Goal: Book appointment/travel/reservation

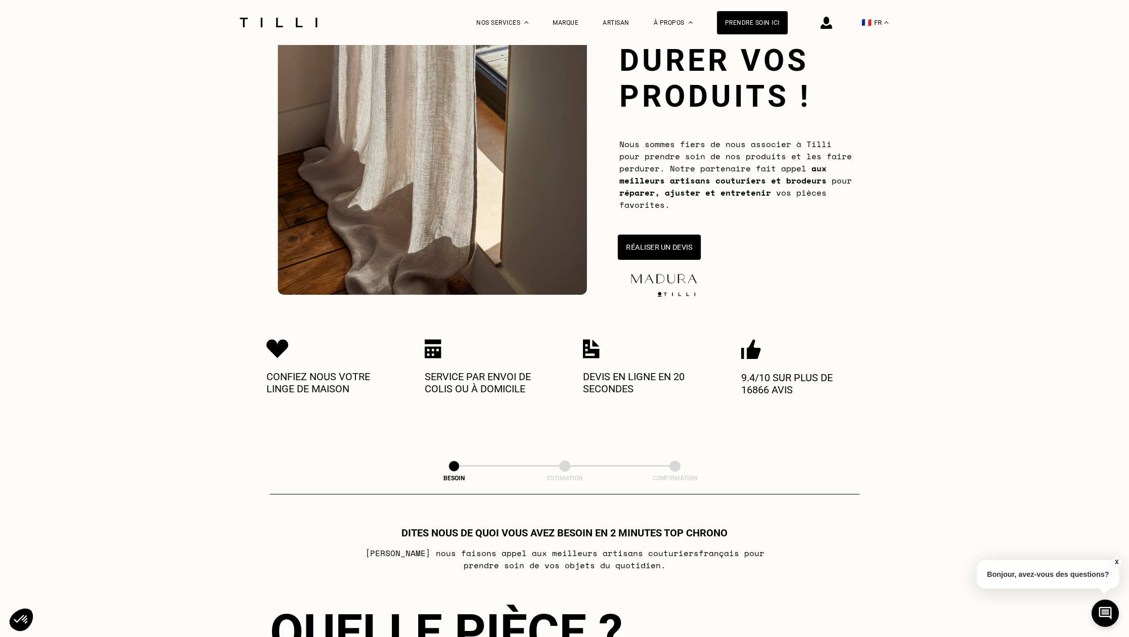
click at [677, 249] on button "Réaliser un devis" at bounding box center [658, 247] width 83 height 25
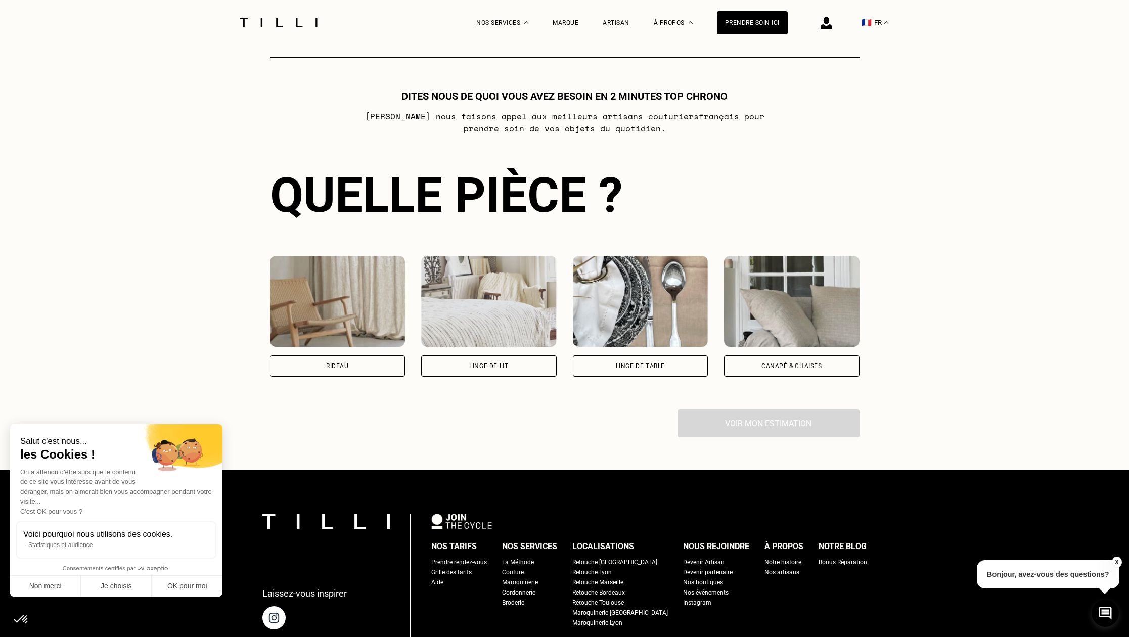
scroll to position [551, 0]
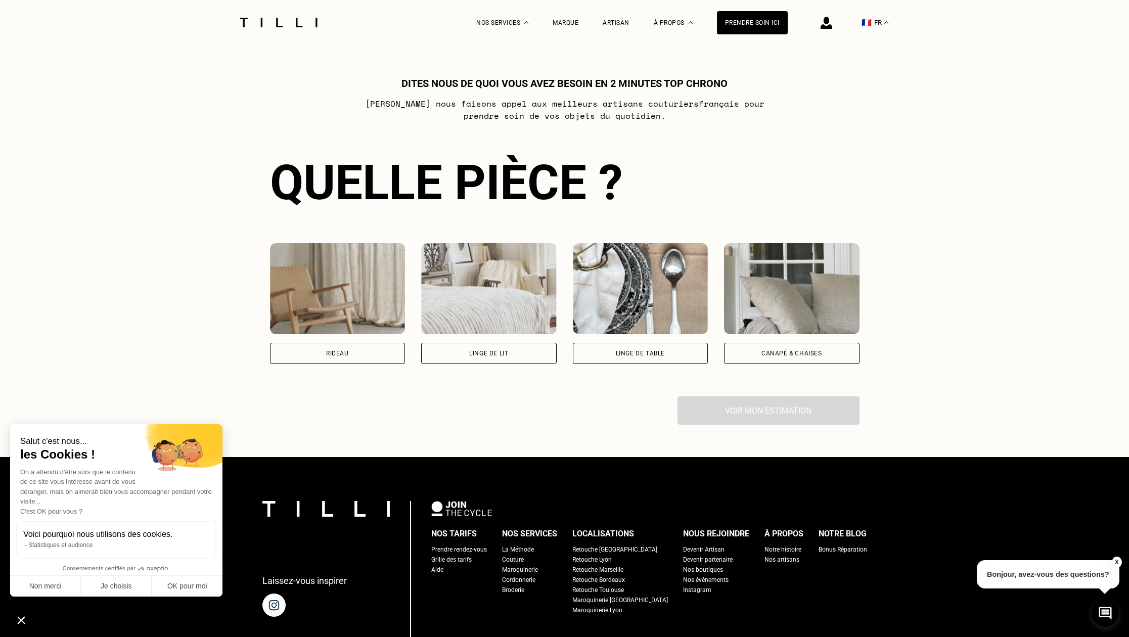
click at [368, 357] on div "Rideau" at bounding box center [338, 353] width 136 height 21
select select "FR"
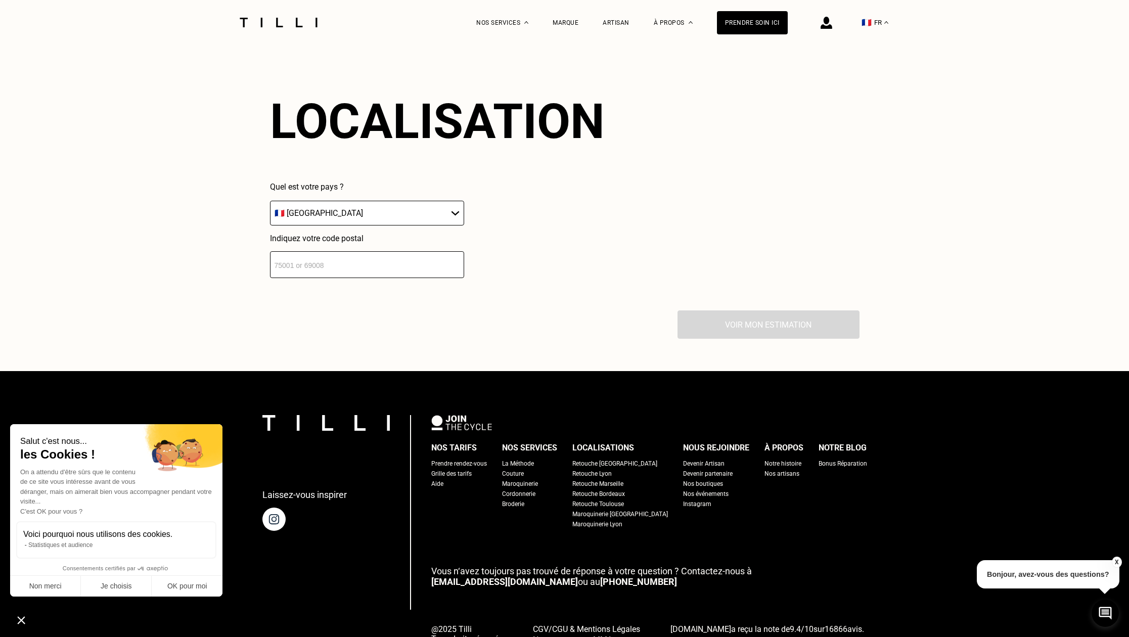
scroll to position [887, 0]
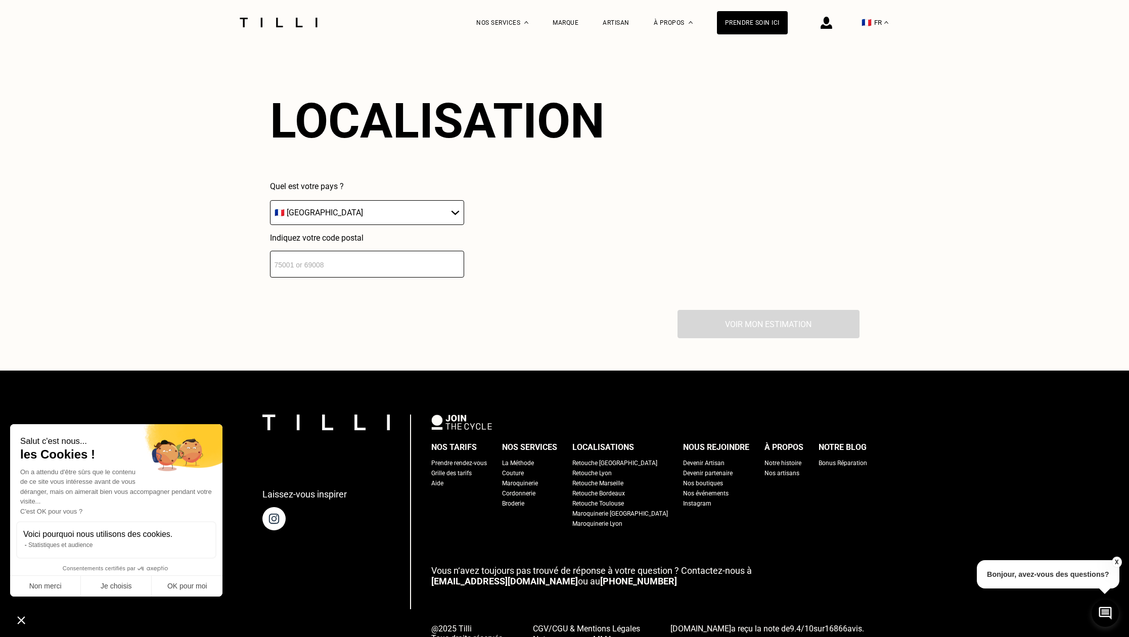
click at [350, 272] on input "number" at bounding box center [367, 264] width 194 height 27
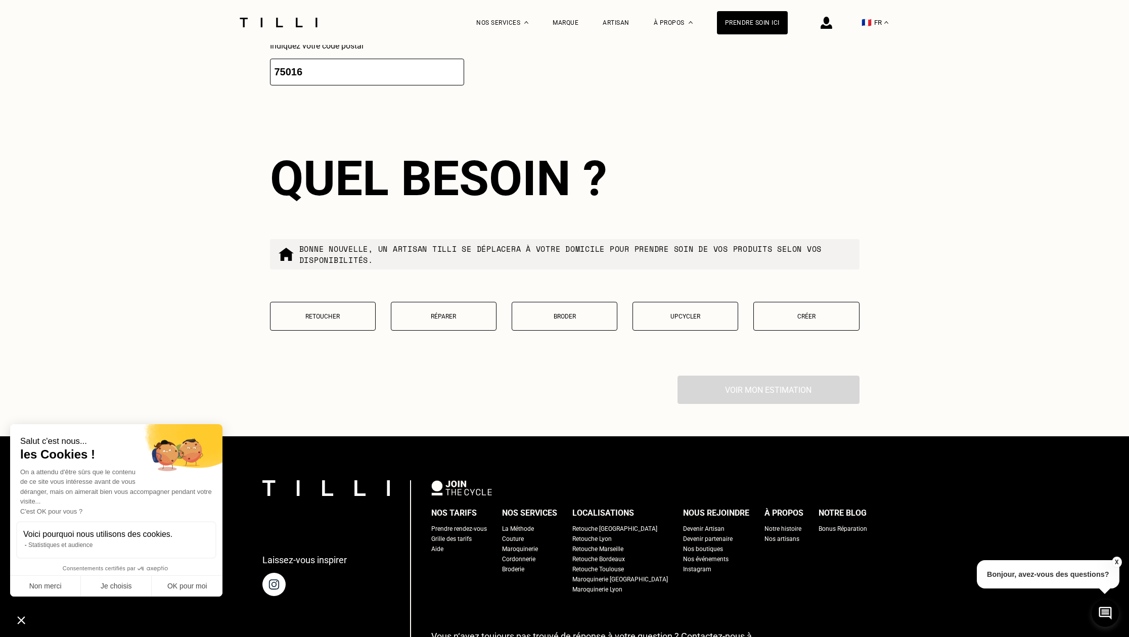
scroll to position [986, 0]
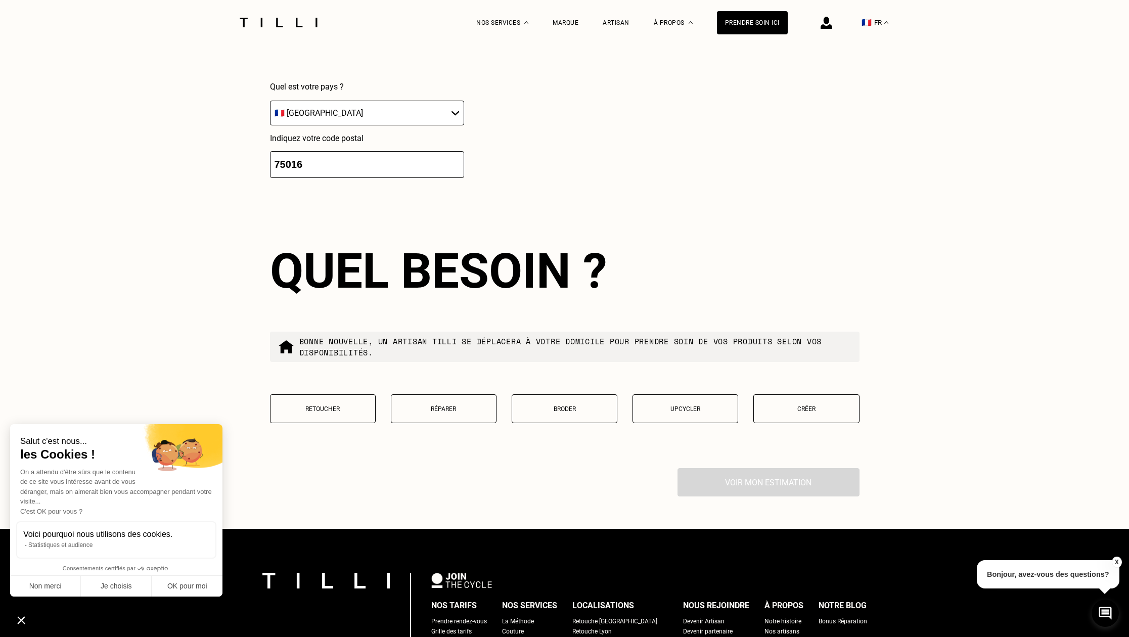
type input "75016"
click at [317, 413] on p "Retoucher" at bounding box center [323, 408] width 95 height 7
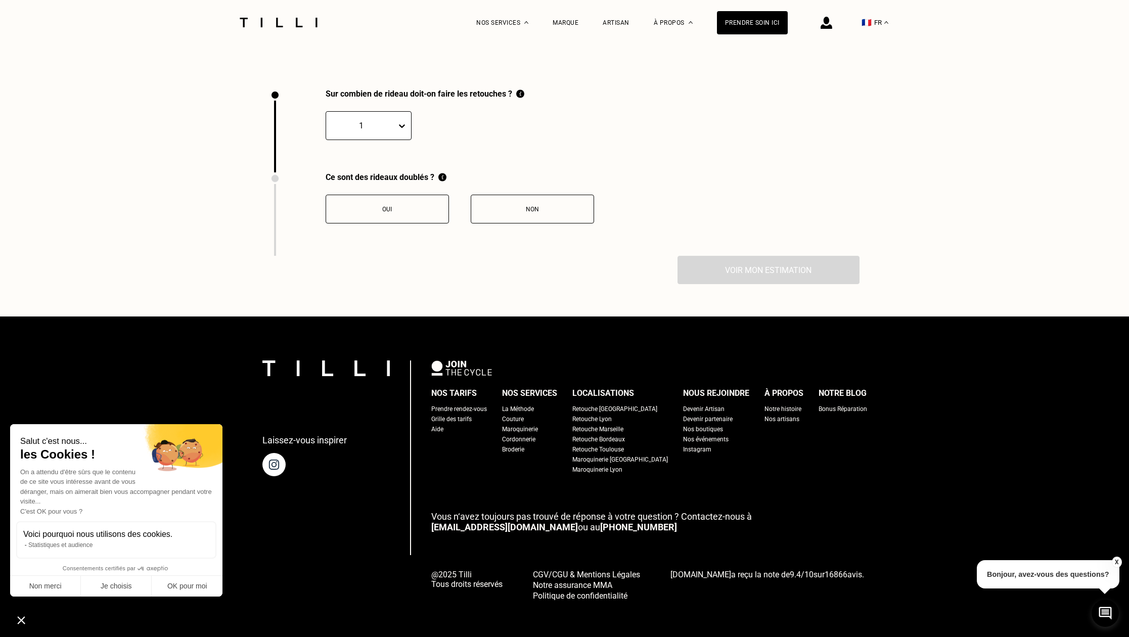
scroll to position [1379, 0]
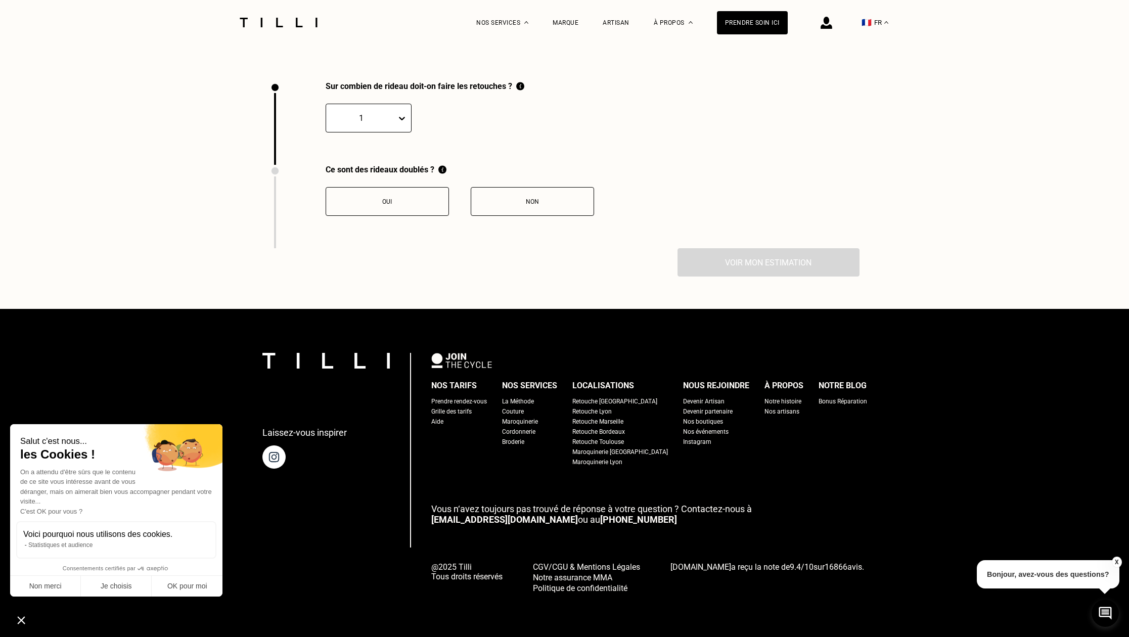
click at [401, 112] on div at bounding box center [404, 118] width 14 height 18
click at [342, 262] on div "7" at bounding box center [369, 260] width 86 height 19
click at [541, 207] on button "Non" at bounding box center [532, 201] width 123 height 29
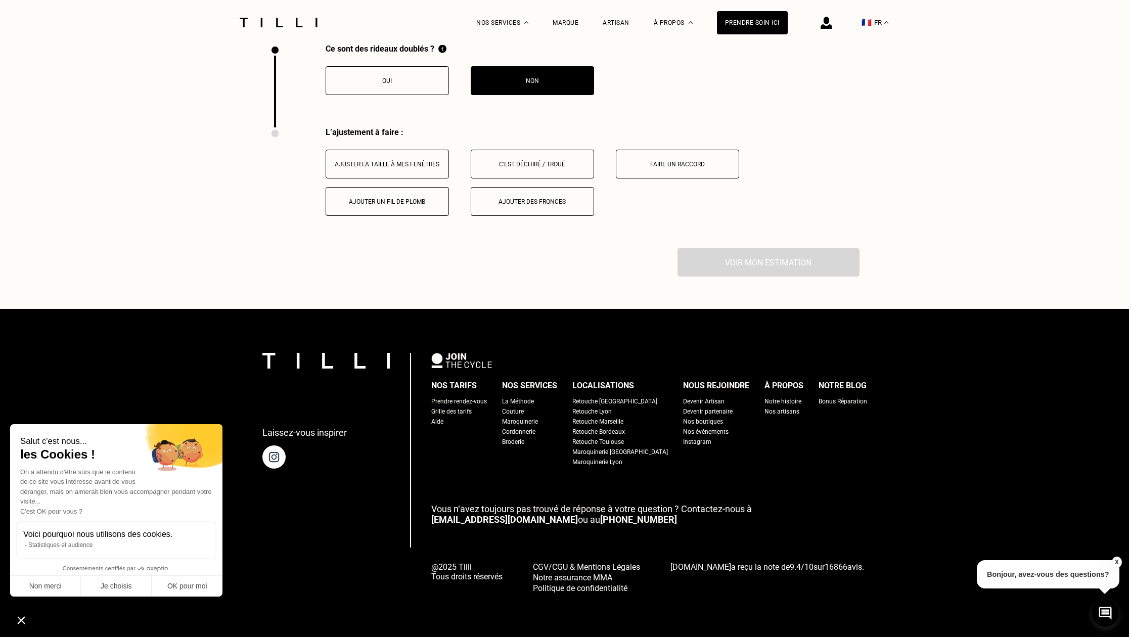
scroll to position [1500, 0]
click at [403, 168] on button "Ajuster la taille à mes fenêtres" at bounding box center [387, 164] width 123 height 29
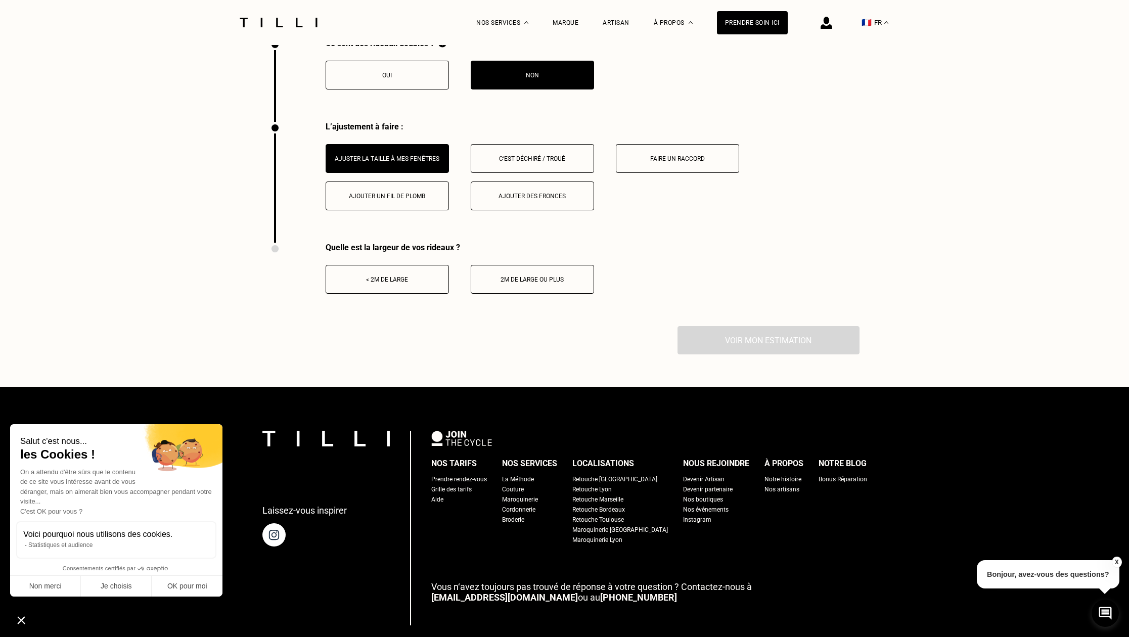
click at [399, 290] on button "< 2m de large" at bounding box center [387, 279] width 123 height 29
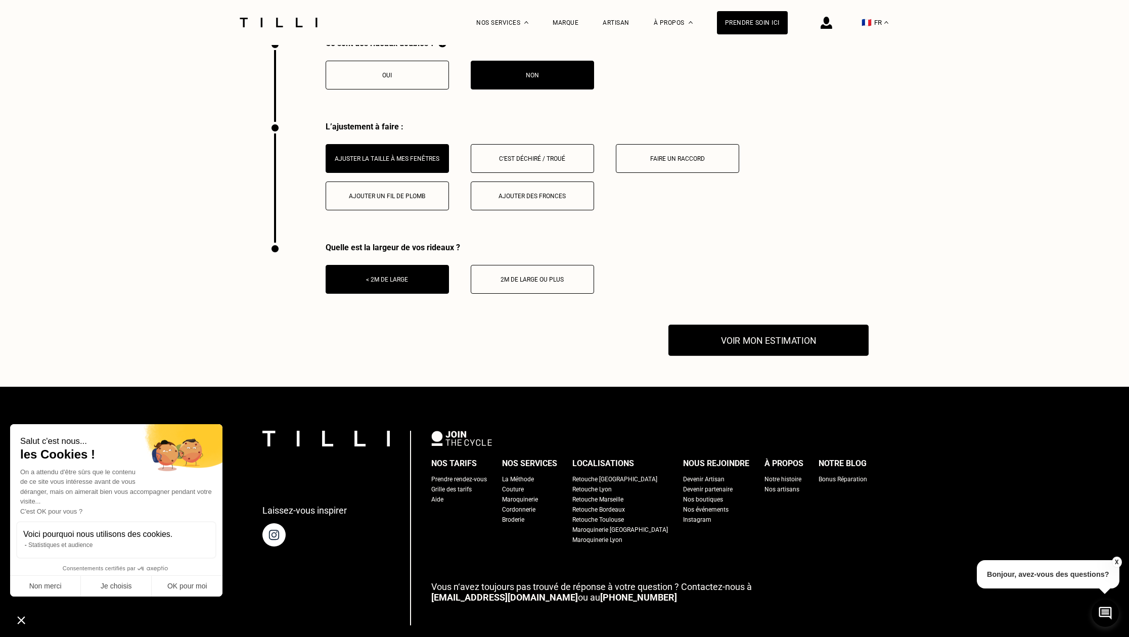
click at [718, 342] on button "Voir mon estimation" at bounding box center [768, 340] width 200 height 31
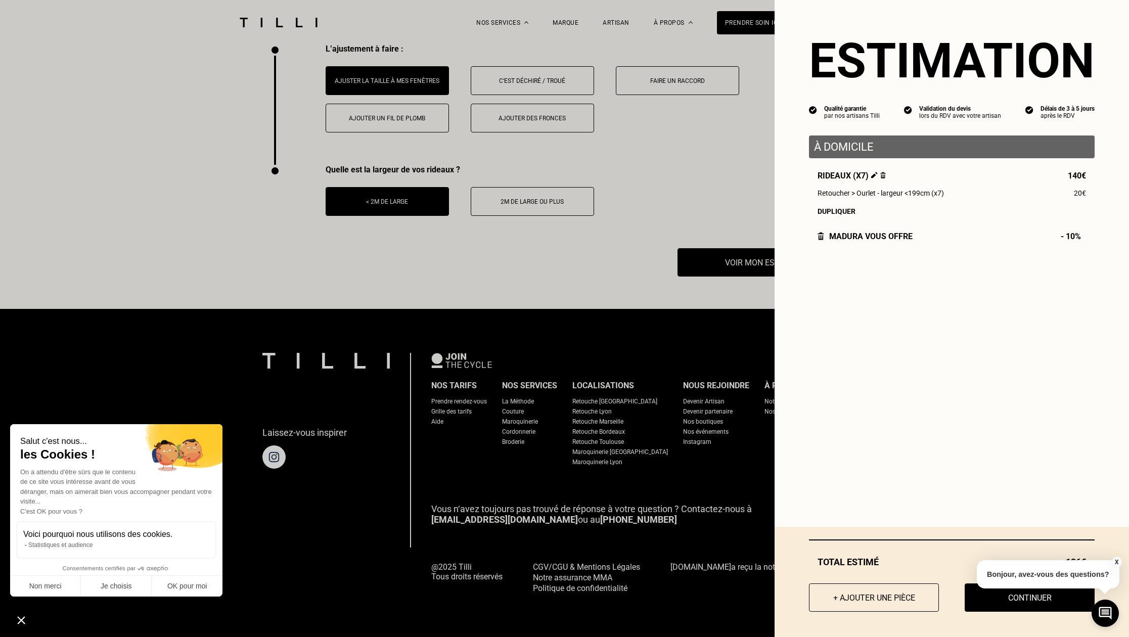
scroll to position [1583, 0]
click at [1118, 559] on button "X" at bounding box center [1116, 562] width 10 height 11
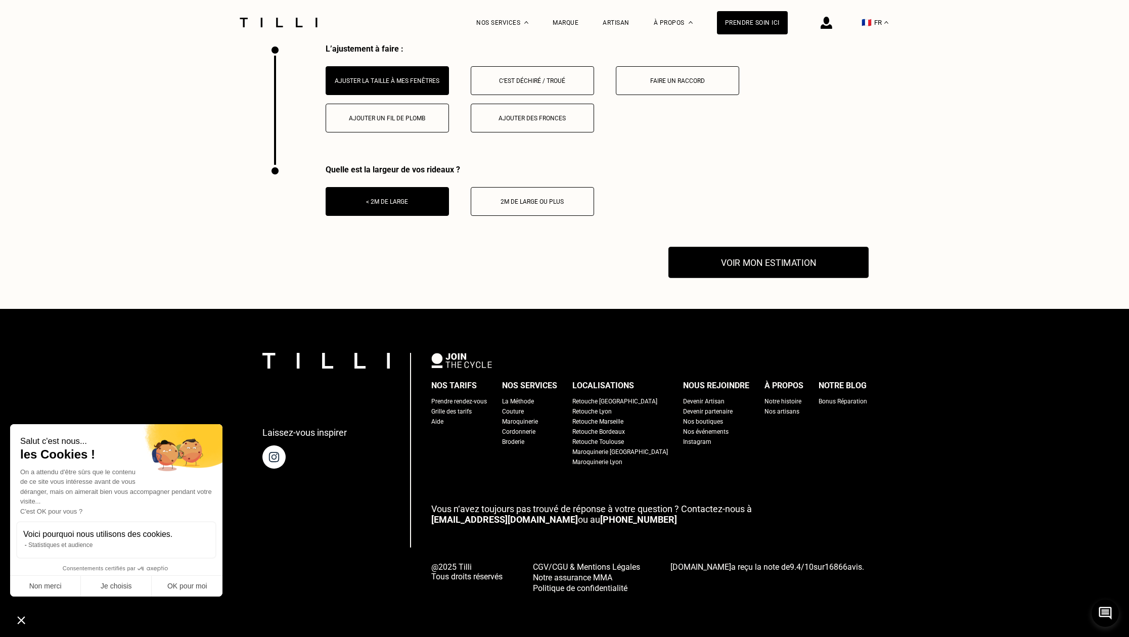
click at [738, 257] on button "Voir mon estimation" at bounding box center [768, 262] width 200 height 31
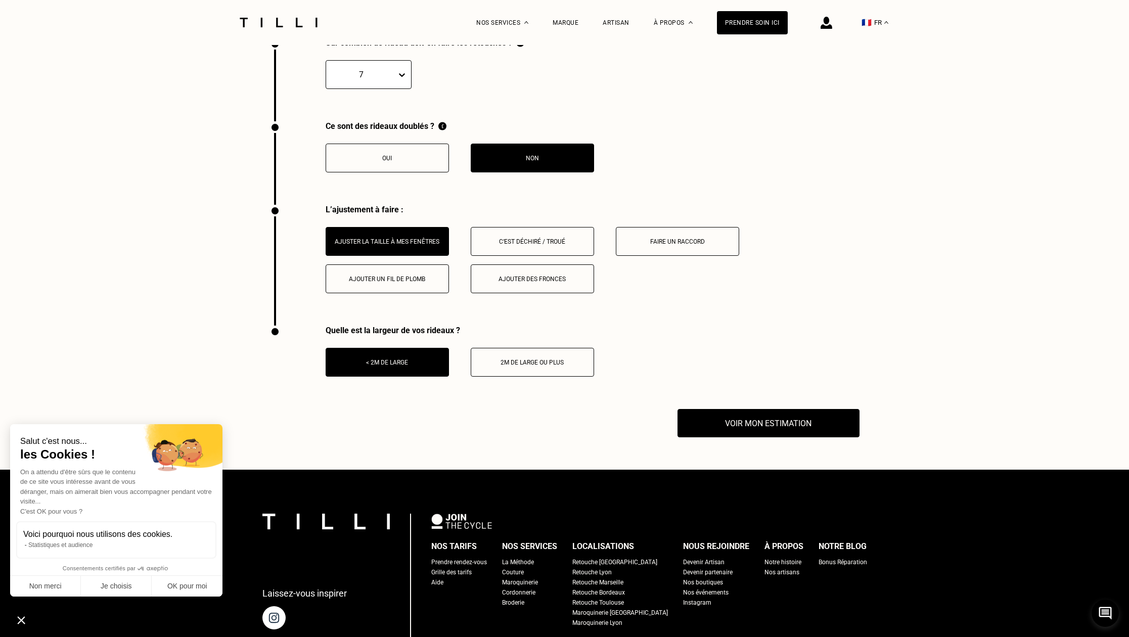
scroll to position [1431, 0]
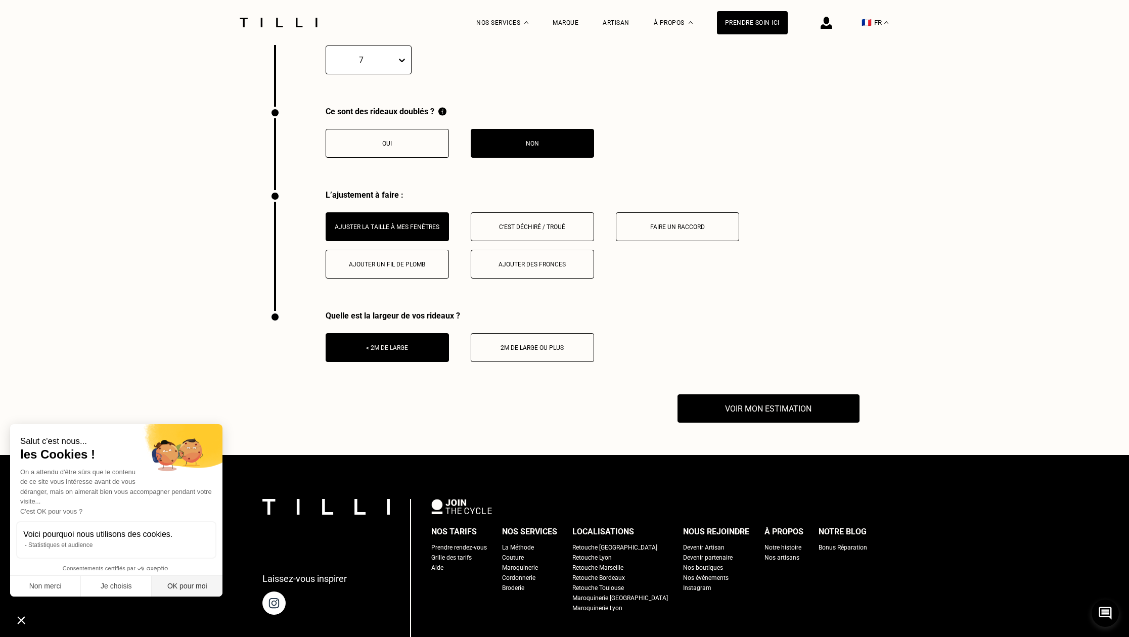
click at [171, 585] on button "OK pour moi" at bounding box center [187, 586] width 71 height 21
checkbox input "true"
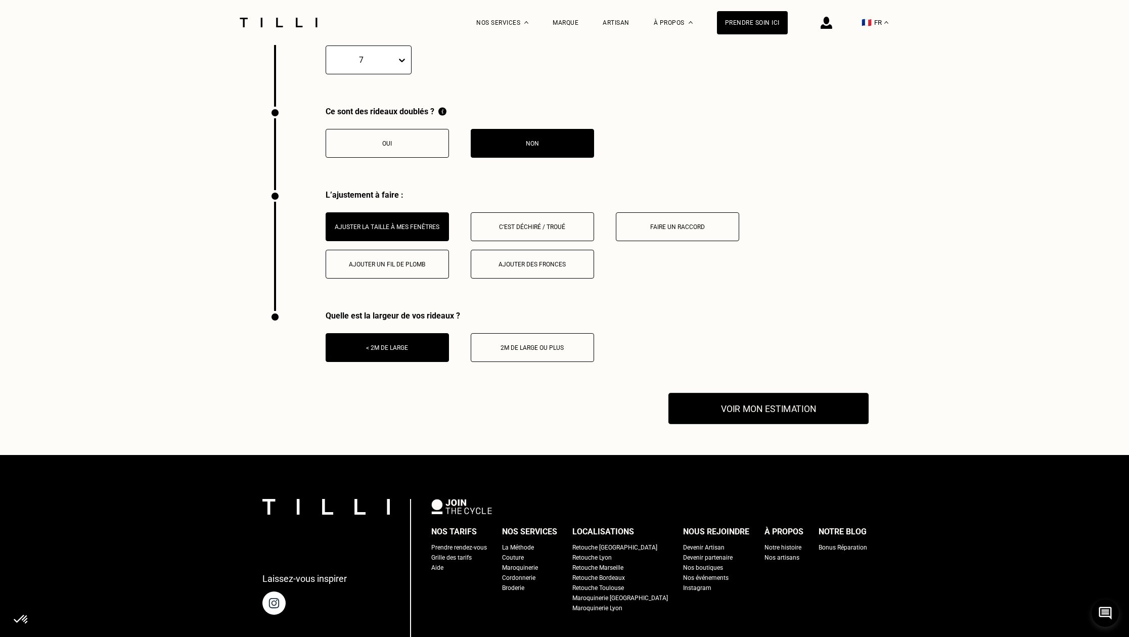
click at [759, 420] on button "Voir mon estimation" at bounding box center [768, 408] width 200 height 31
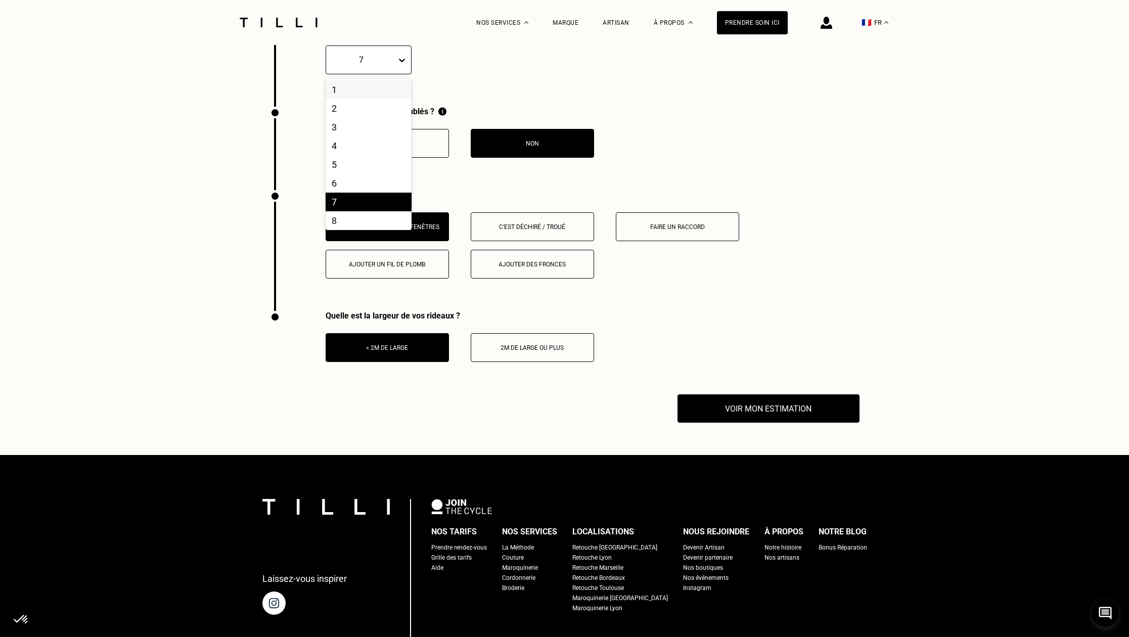
click at [398, 69] on div at bounding box center [404, 60] width 14 height 18
click at [364, 116] on div "2" at bounding box center [369, 108] width 86 height 19
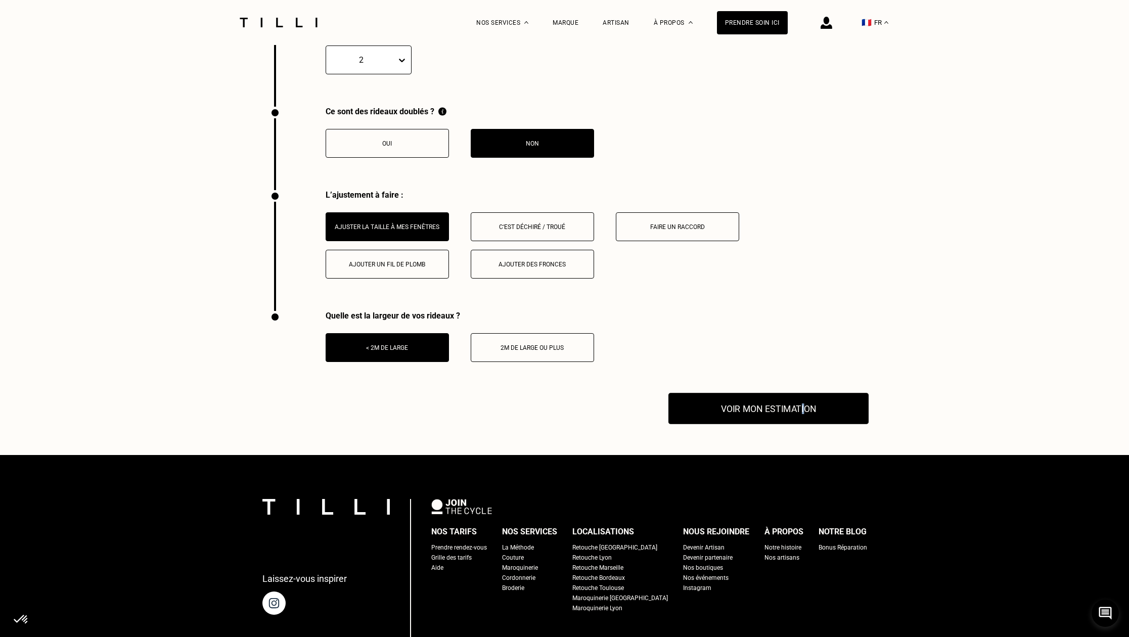
click at [797, 417] on button "Voir mon estimation" at bounding box center [768, 408] width 200 height 31
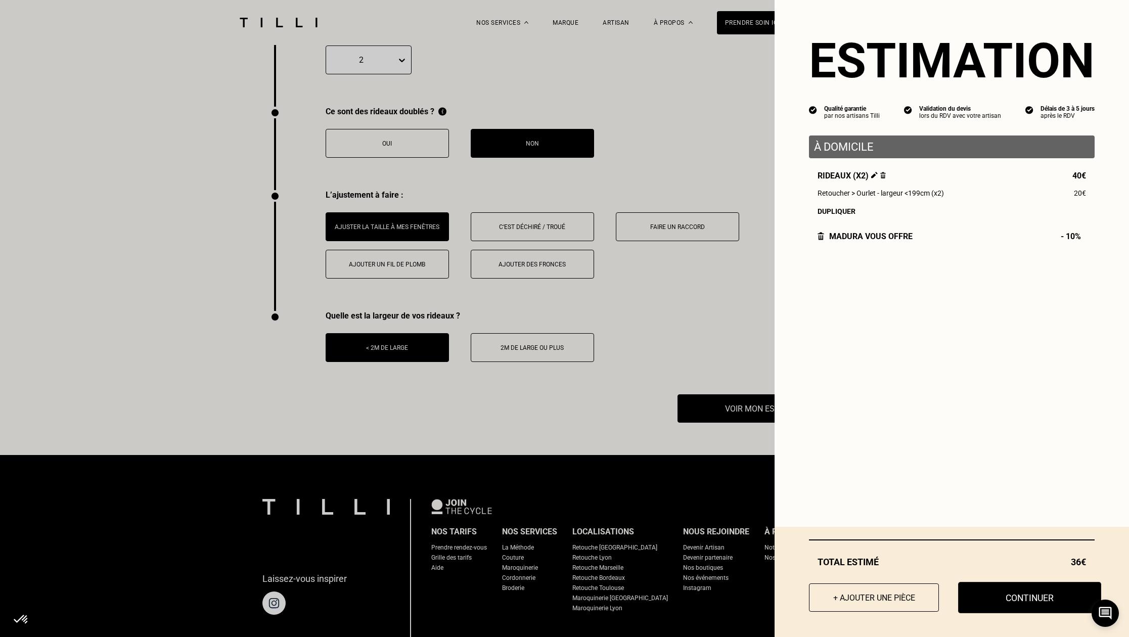
click at [1010, 593] on button "Continuer" at bounding box center [1029, 597] width 143 height 31
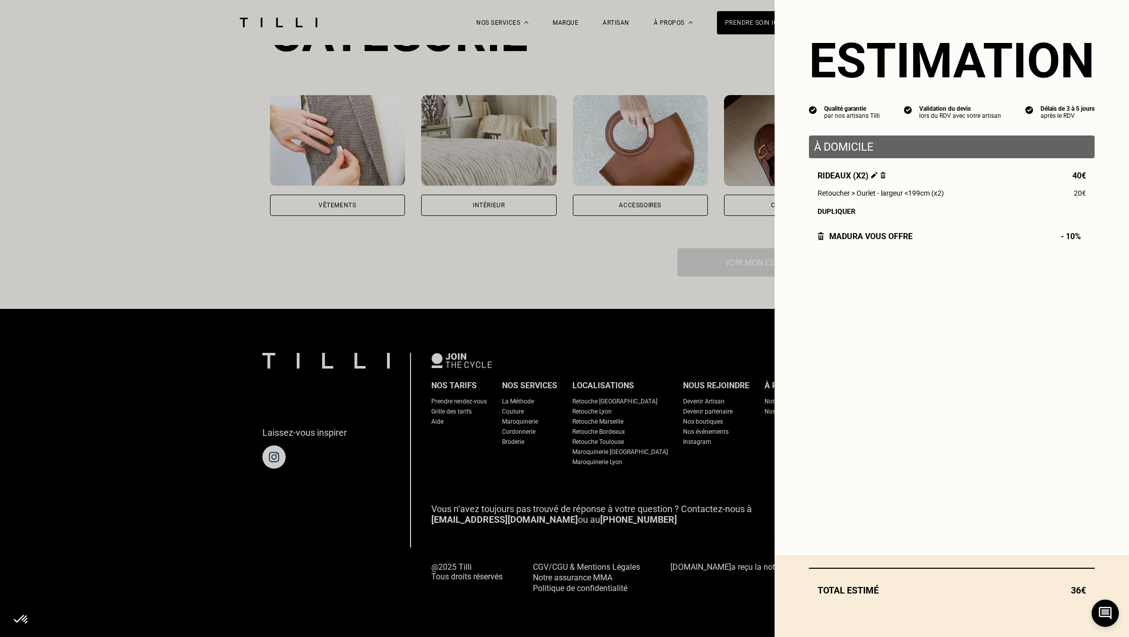
scroll to position [701, 0]
select select "FR"
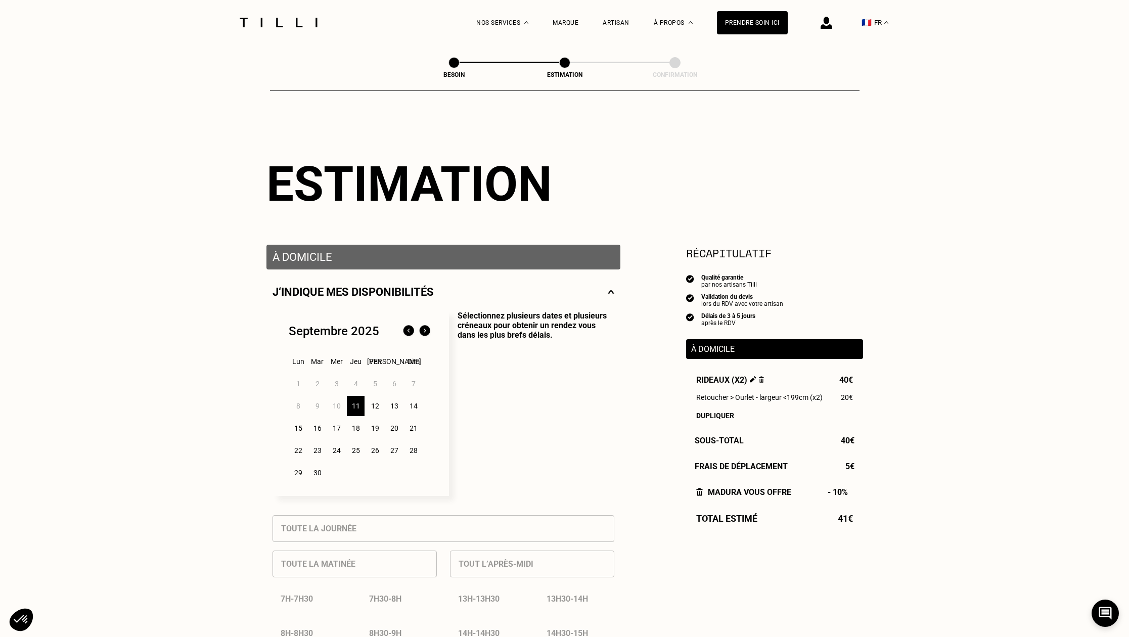
click at [377, 412] on div "12" at bounding box center [375, 406] width 18 height 20
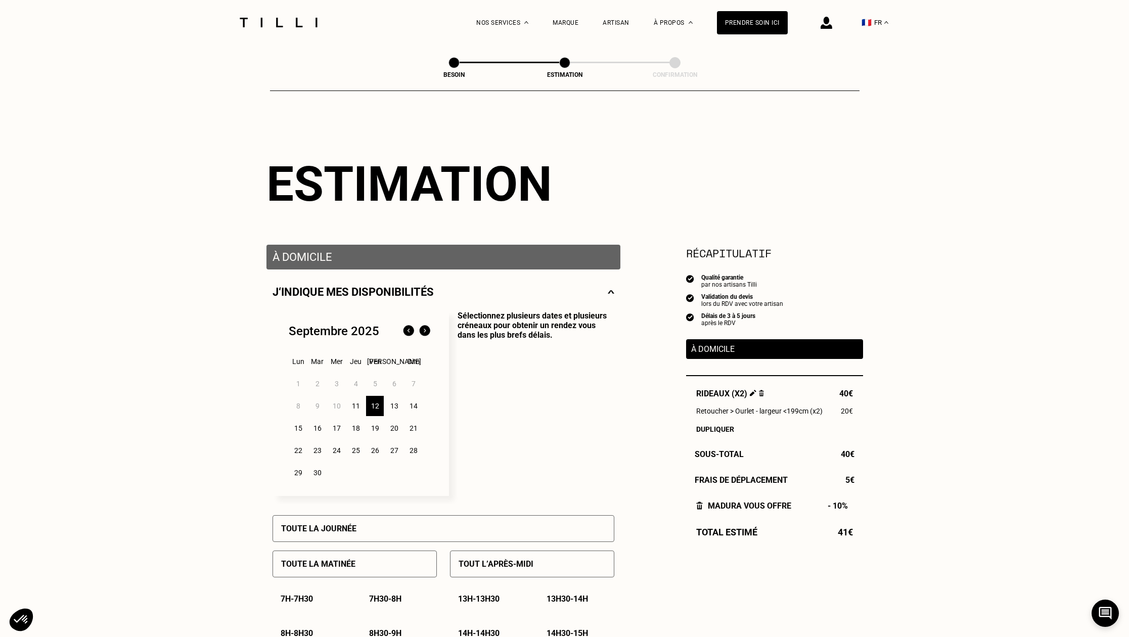
click at [605, 405] on p "Sélectionnez plusieurs dates et plusieurs créneaux pour obtenir un rendez vous …" at bounding box center [531, 403] width 165 height 185
click at [368, 571] on div "Toute la matinée" at bounding box center [355, 564] width 164 height 27
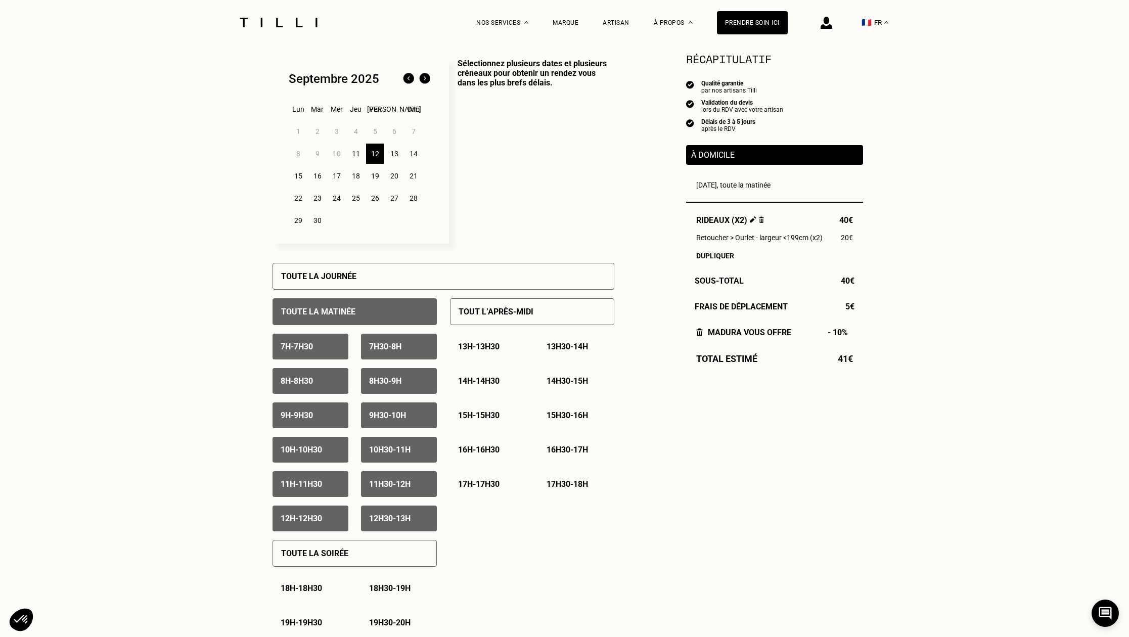
scroll to position [253, 0]
click at [370, 487] on p "11h30 - 12h" at bounding box center [389, 484] width 41 height 10
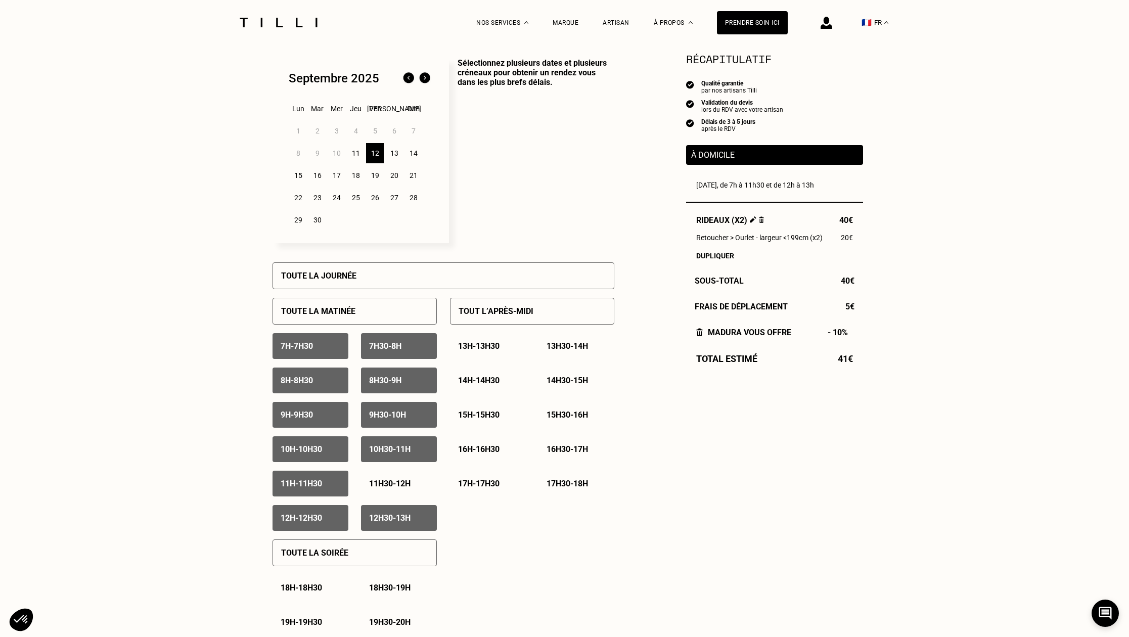
click at [379, 518] on p "12h30 - 13h" at bounding box center [389, 518] width 41 height 10
click at [338, 523] on div "12h - 12h30" at bounding box center [311, 518] width 76 height 26
click at [976, 614] on div "Besoin Estimation Confirmation Estimation Récapitulatif Qualité garantie par no…" at bounding box center [564, 611] width 1129 height 1639
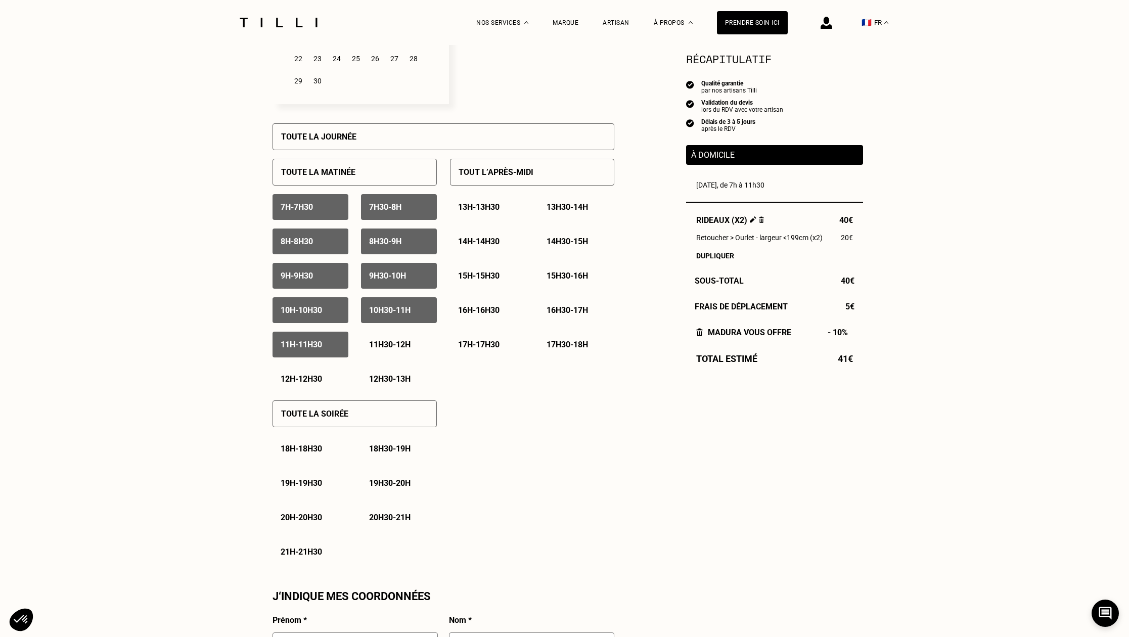
scroll to position [354, 0]
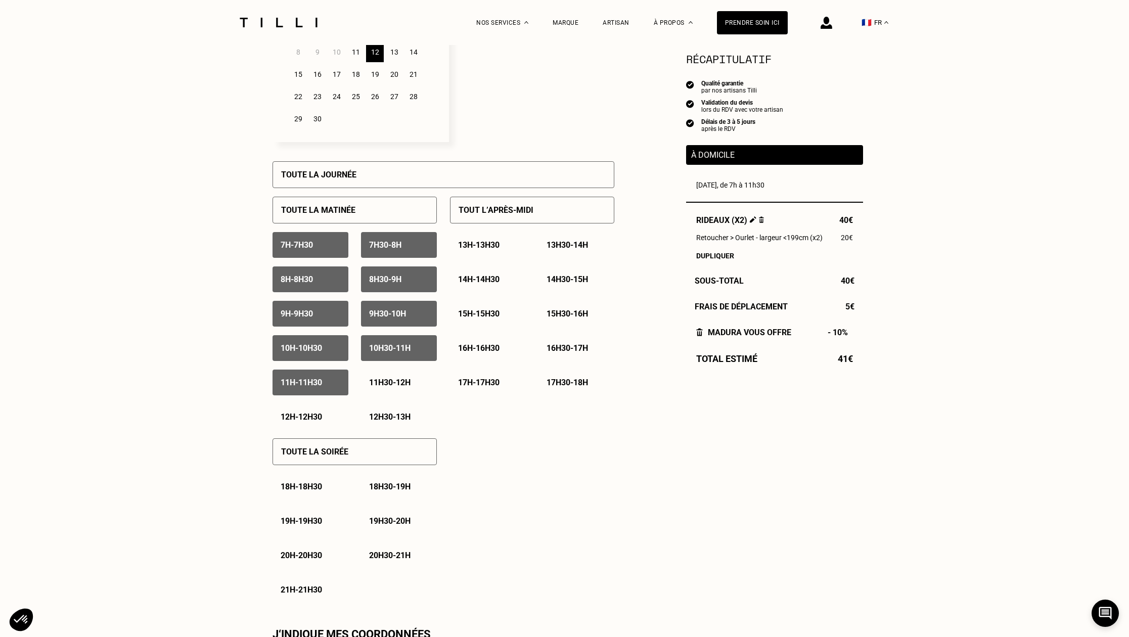
click at [305, 249] on p "7h - 7h30" at bounding box center [297, 245] width 32 height 10
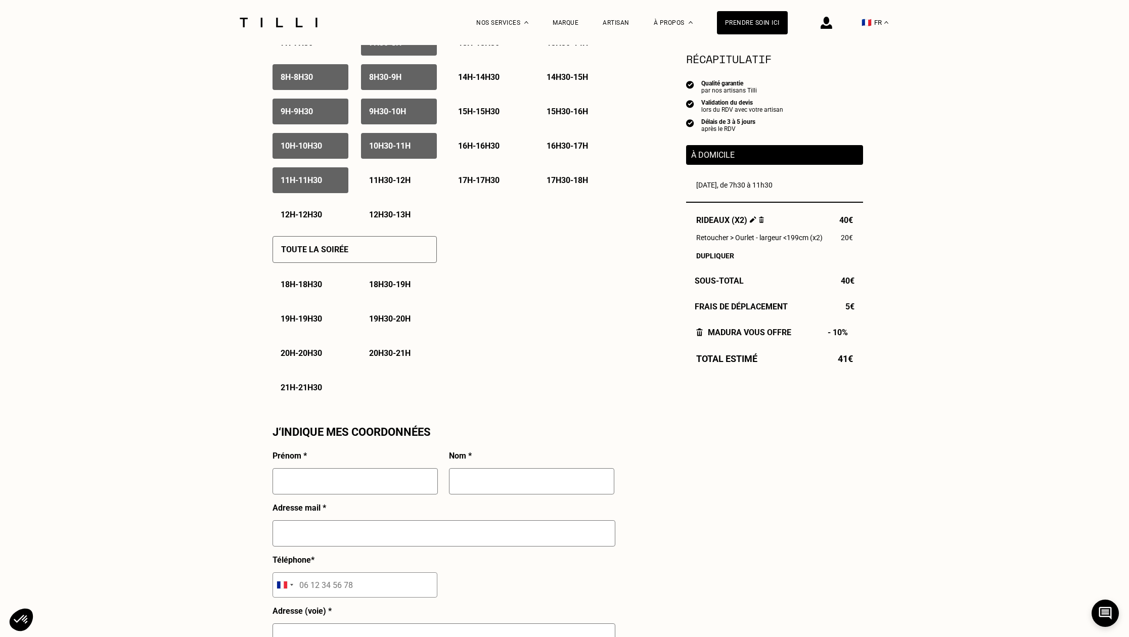
scroll to position [809, 0]
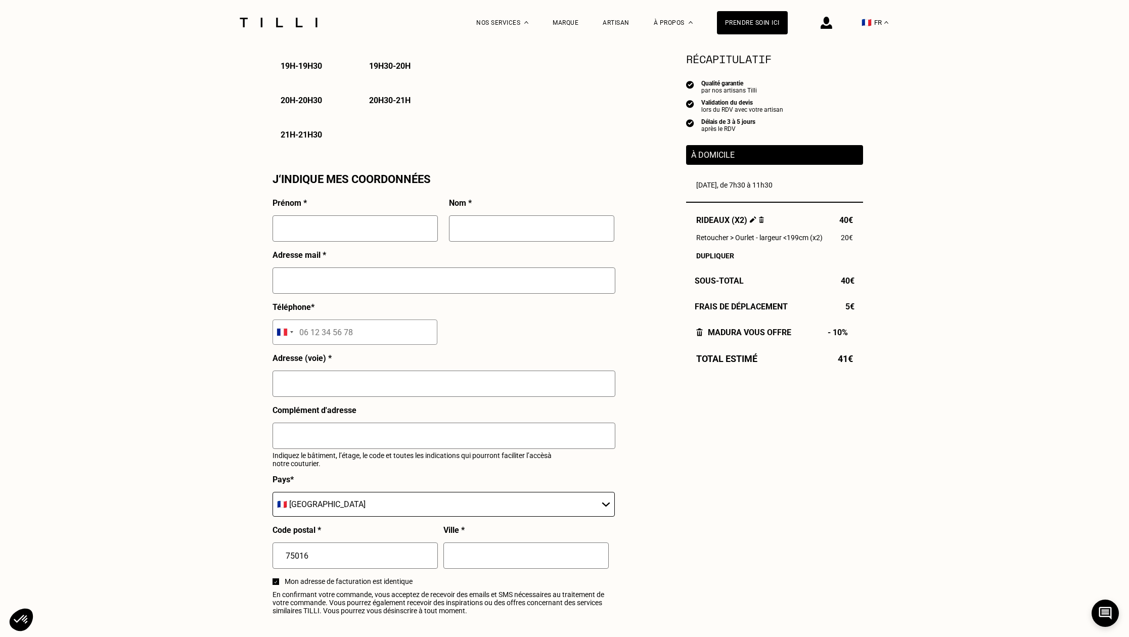
click at [311, 228] on input "text" at bounding box center [355, 228] width 165 height 26
type input "[PERSON_NAME]"
type input "TESIC"
type input "[PERSON_NAME][EMAIL_ADDRESS][DOMAIN_NAME]"
type input "06 10 03 02 81"
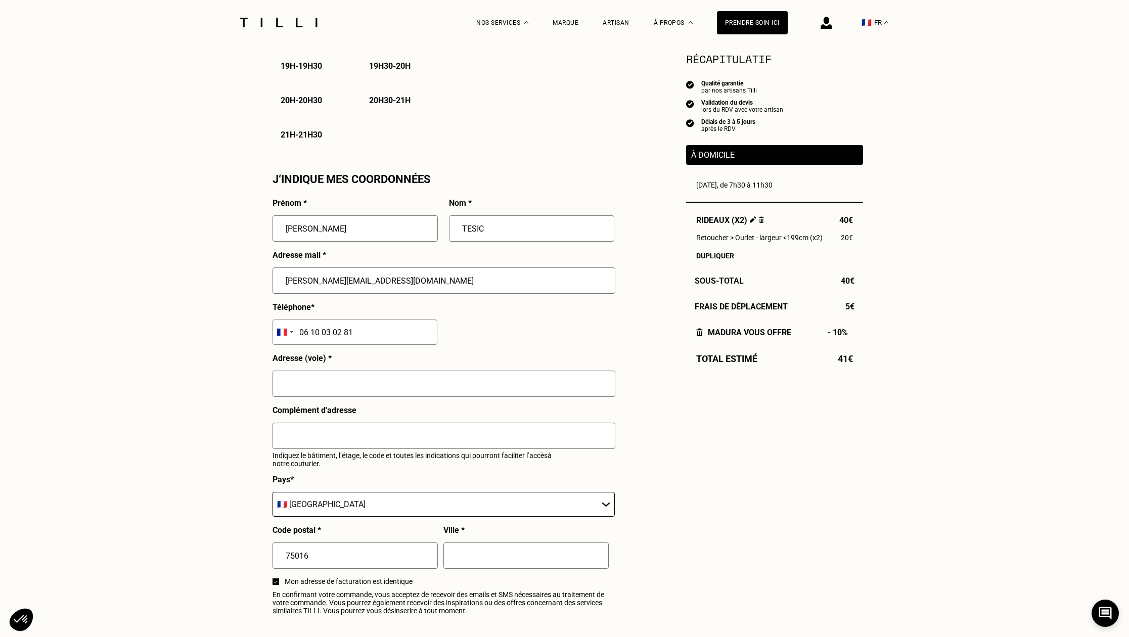
type input "[STREET_ADDRESS]"
type input "BOULOGNE BILLANCOURT"
drag, startPoint x: 497, startPoint y: 232, endPoint x: 366, endPoint y: 233, distance: 130.4
click at [371, 232] on div "Prénom * [PERSON_NAME] * TESIC Adresse mail * [EMAIL_ADDRESS][PERSON_NAME][DOMA…" at bounding box center [444, 409] width 342 height 422
drag, startPoint x: 611, startPoint y: 235, endPoint x: 481, endPoint y: 222, distance: 131.1
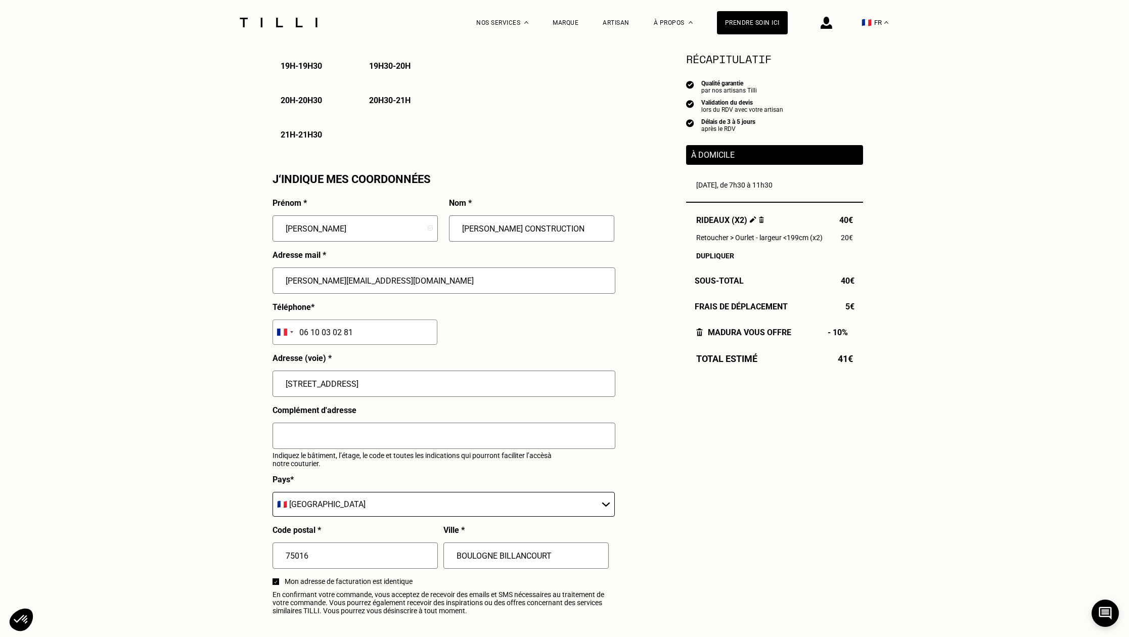
click at [488, 222] on input "[PERSON_NAME] CONSTRUCTION" at bounding box center [531, 228] width 165 height 26
type input "[PERSON_NAME]"
drag, startPoint x: 383, startPoint y: 395, endPoint x: 273, endPoint y: 391, distance: 110.8
click at [289, 391] on input "[STREET_ADDRESS]" at bounding box center [444, 384] width 343 height 26
type input "[STREET_ADDRESS]"
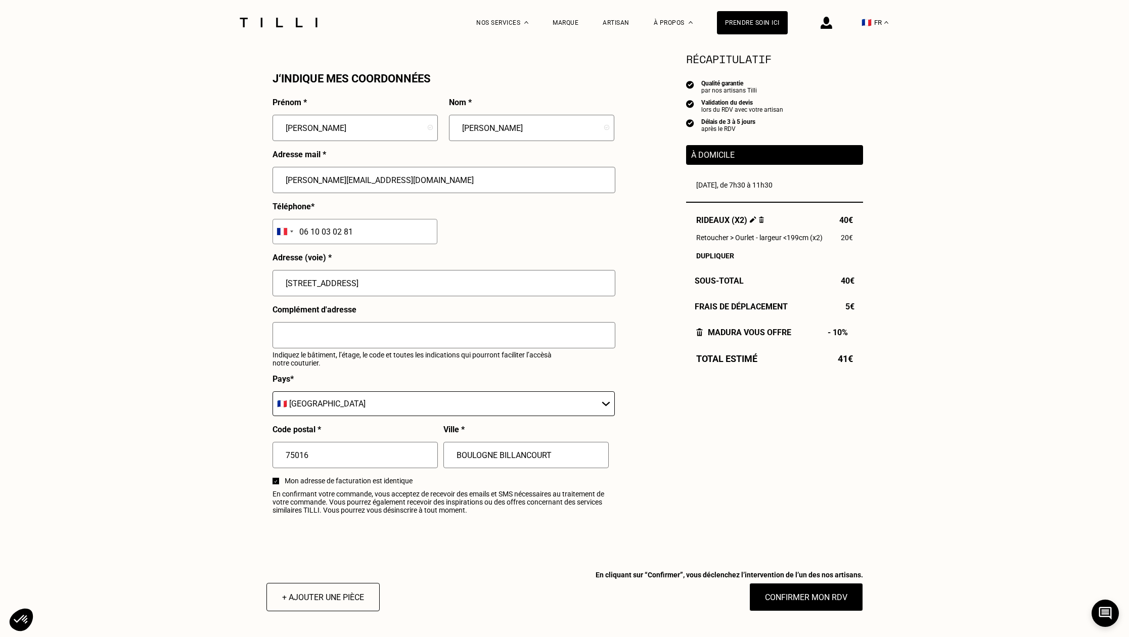
scroll to position [910, 0]
drag, startPoint x: 569, startPoint y: 458, endPoint x: 329, endPoint y: 474, distance: 240.7
click at [317, 475] on div "Prénom * [PERSON_NAME] * [PERSON_NAME] Adresse mail * [EMAIL_ADDRESS][PERSON_NA…" at bounding box center [444, 308] width 342 height 422
type input "[GEOGRAPHIC_DATA]"
click at [329, 489] on div "Mon adresse de facturation est identique" at bounding box center [444, 482] width 342 height 13
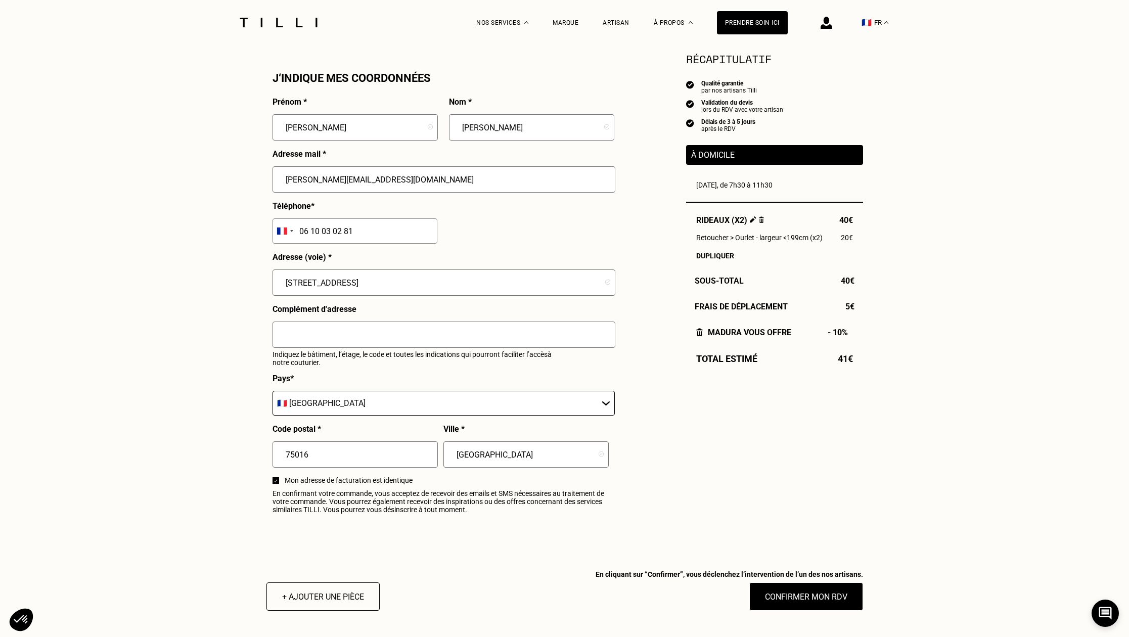
click at [273, 484] on div at bounding box center [276, 480] width 7 height 7
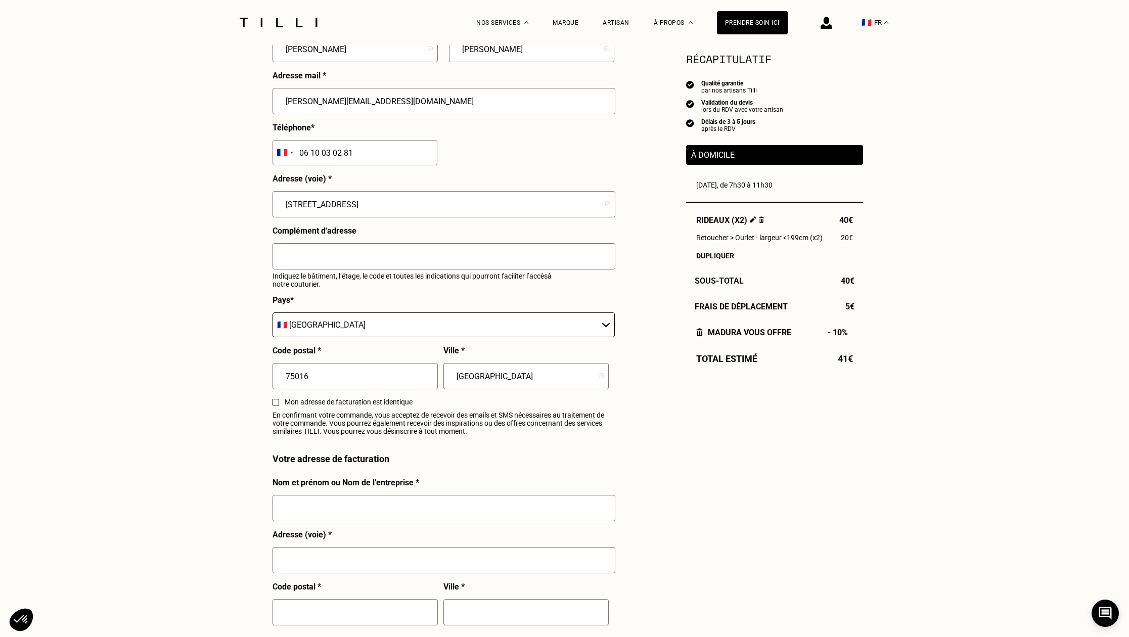
scroll to position [1062, 0]
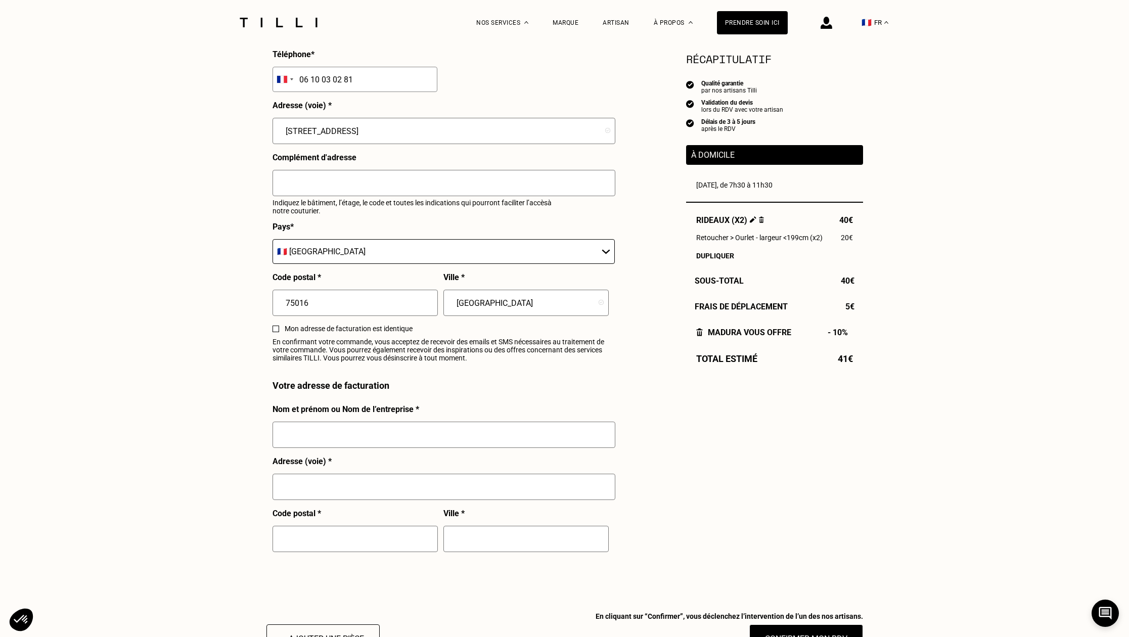
click at [336, 435] on input "text" at bounding box center [444, 435] width 343 height 26
type input "MARY GENERALE CONSTRUCTION [PERSON_NAME] CONSTRUCTION"
type input "[STREET_ADDRESS]"
type input "[GEOGRAPHIC_DATA]"
click at [413, 551] on input "text" at bounding box center [355, 539] width 165 height 26
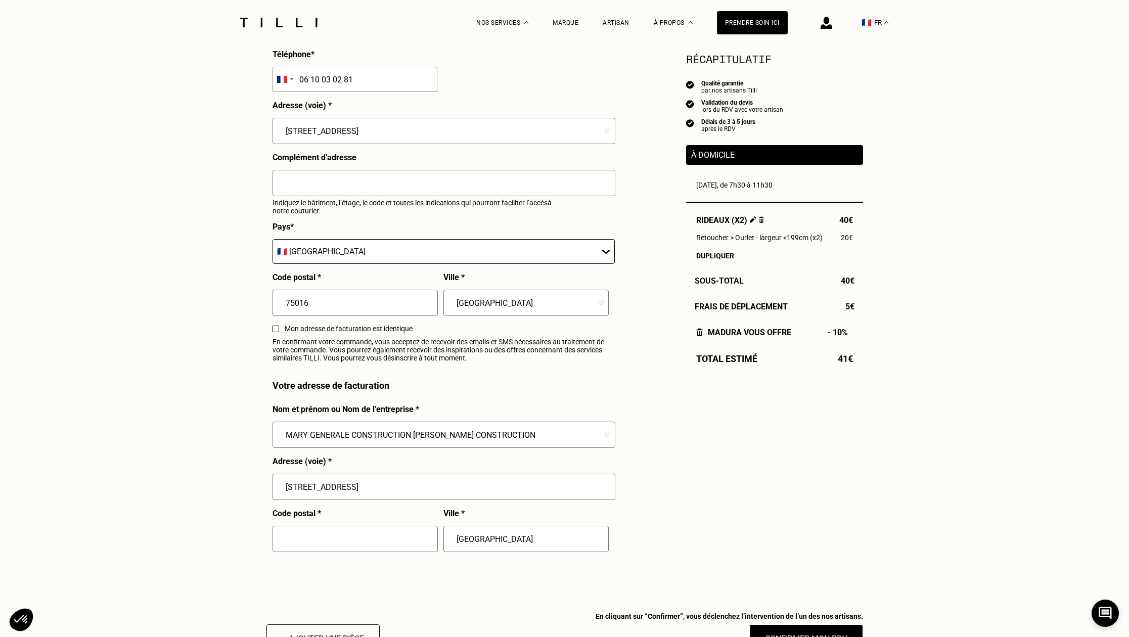
type input "7"
type input "75"
type input "[GEOGRAPHIC_DATA]"
type input "75008"
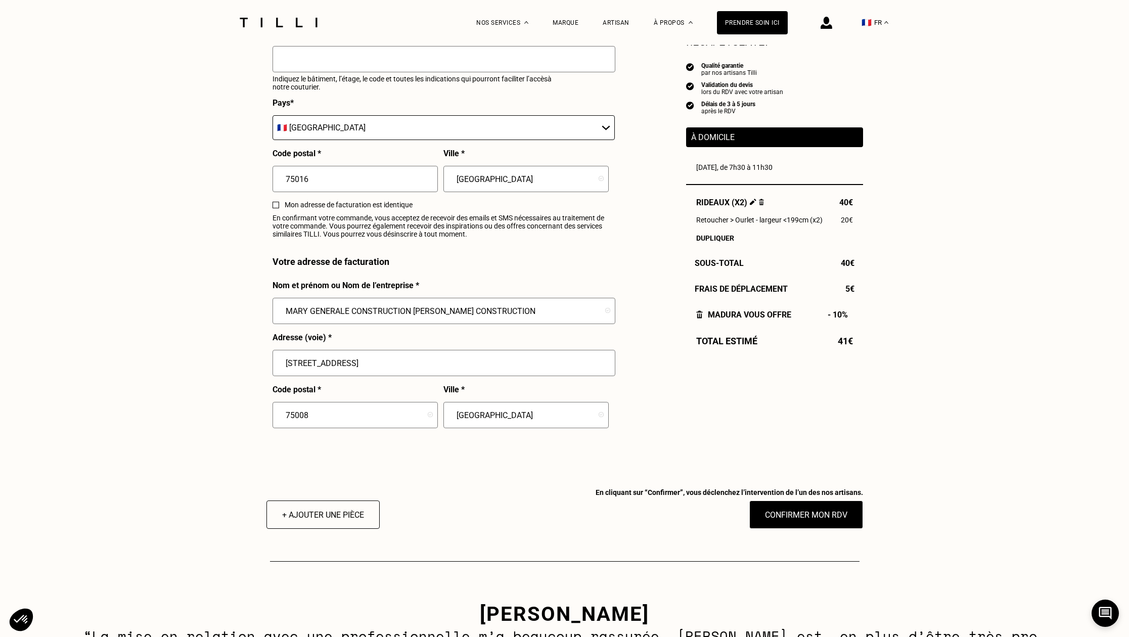
scroll to position [1213, 0]
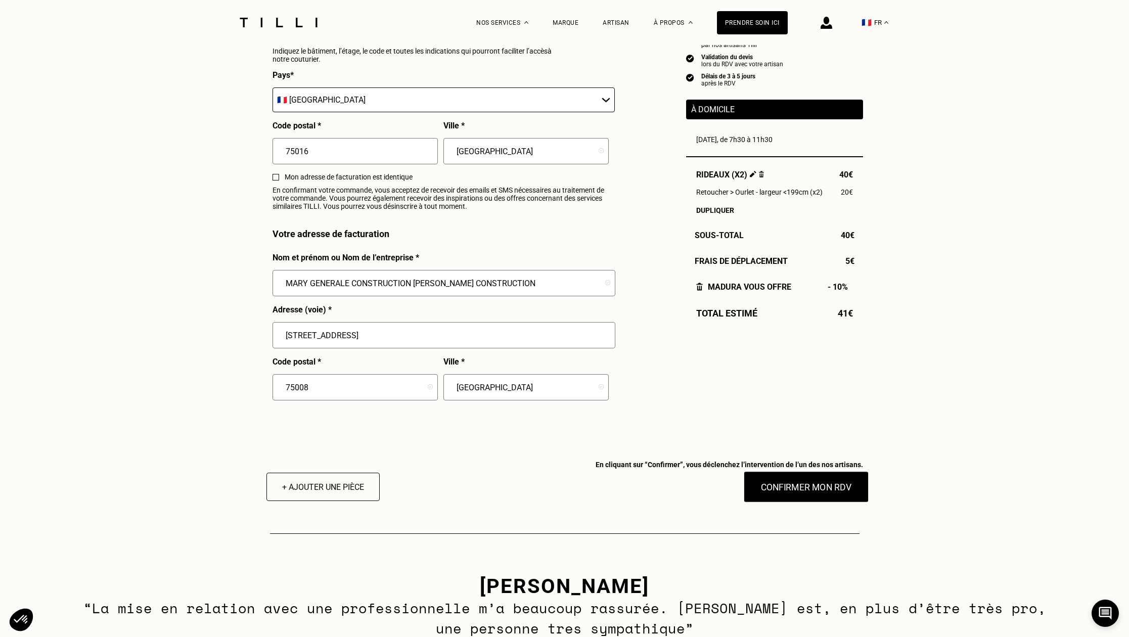
click at [834, 503] on button "Confirmer mon RDV" at bounding box center [805, 486] width 125 height 31
